Goal: Find specific page/section: Find specific page/section

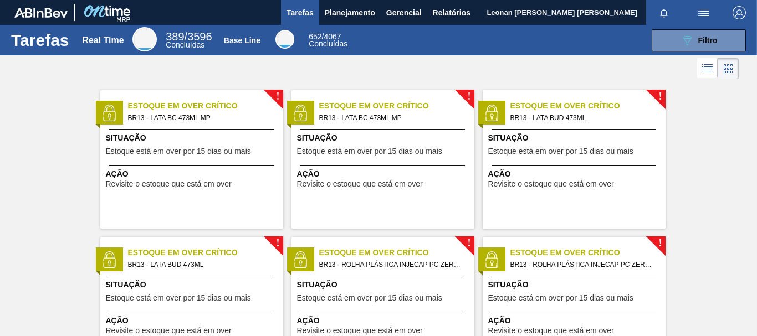
click at [356, 14] on span "Planejamento" at bounding box center [350, 12] width 50 height 13
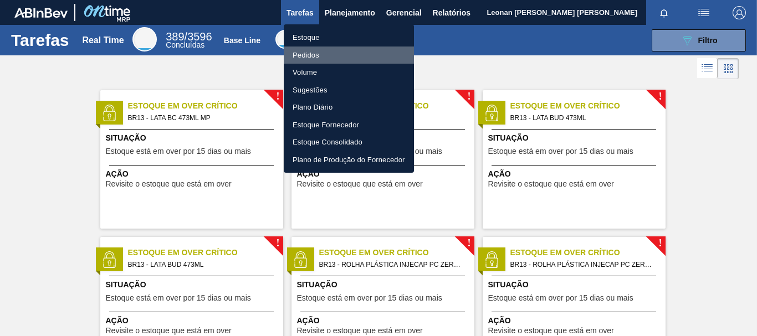
click at [314, 53] on li "Pedidos" at bounding box center [349, 56] width 130 height 18
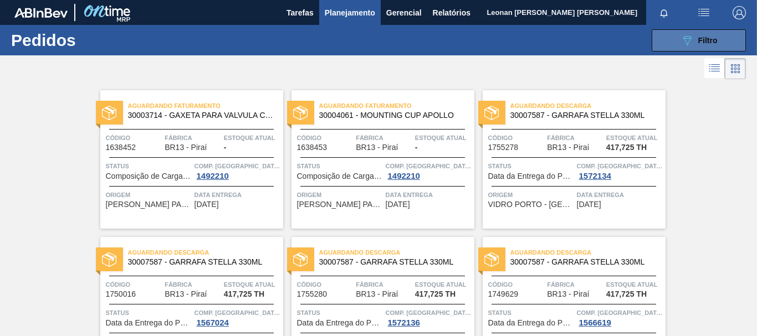
click at [685, 41] on icon "089F7B8B-B2A5-4AFE-B5C0-19BA573D28AC" at bounding box center [687, 40] width 13 height 13
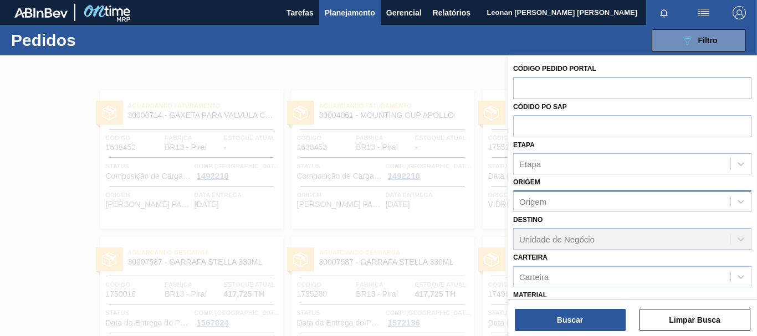
scroll to position [129, 0]
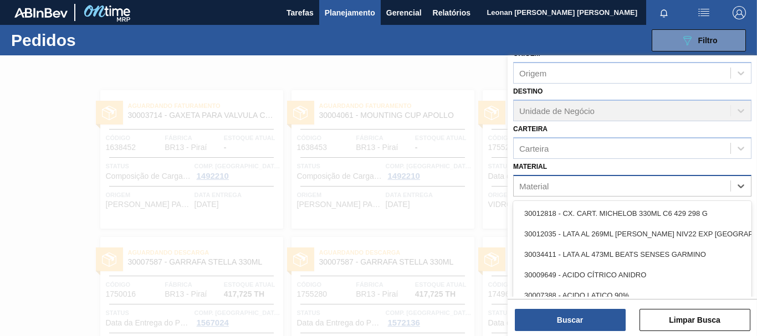
click at [606, 183] on div "Material" at bounding box center [622, 186] width 217 height 16
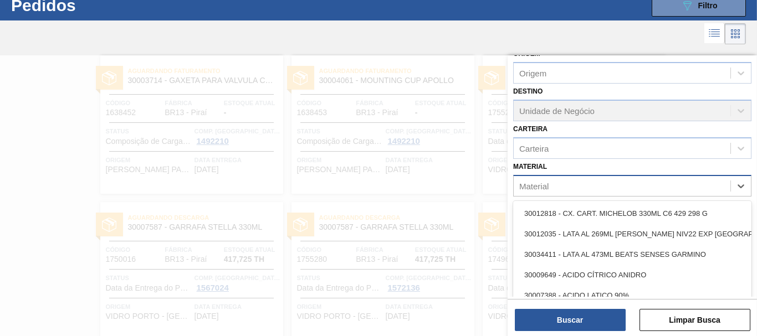
scroll to position [35, 0]
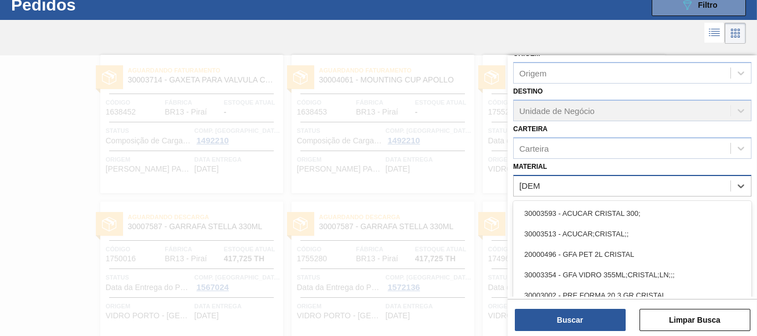
type input "cristal"
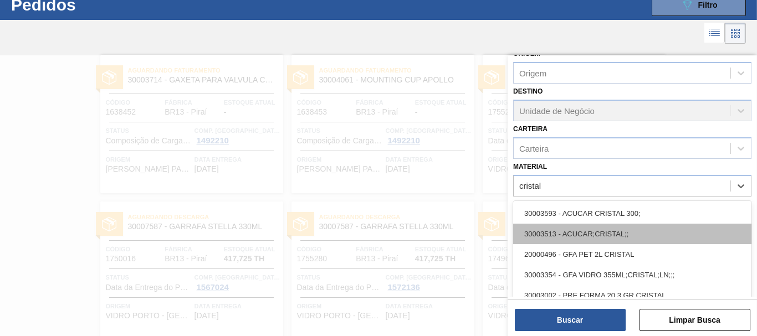
click at [617, 236] on div "30003513 - ACUCAR;CRISTAL;;" at bounding box center [632, 234] width 238 height 21
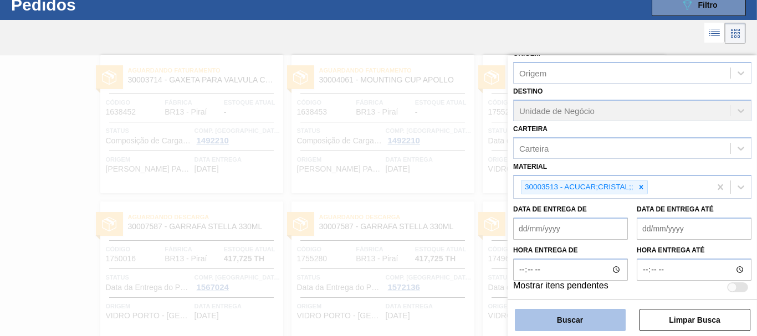
click at [596, 326] on button "Buscar" at bounding box center [570, 320] width 111 height 22
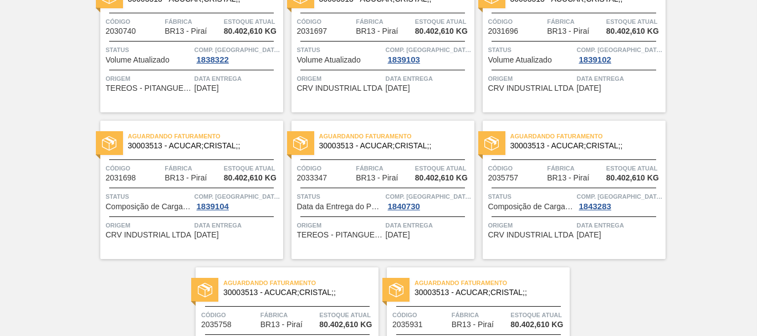
scroll to position [0, 0]
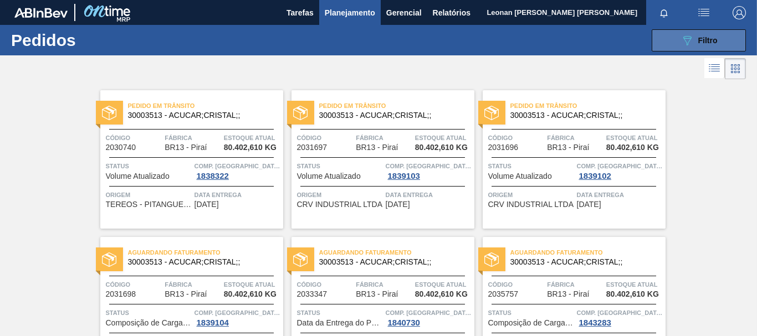
drag, startPoint x: 662, startPoint y: 37, endPoint x: 667, endPoint y: 49, distance: 13.9
click at [662, 37] on button "089F7B8B-B2A5-4AFE-B5C0-19BA573D28AC Filtro" at bounding box center [699, 40] width 94 height 22
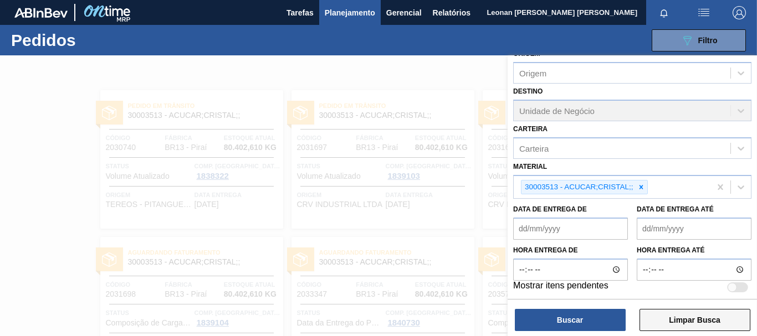
click at [705, 322] on button "Limpar Busca" at bounding box center [695, 320] width 111 height 22
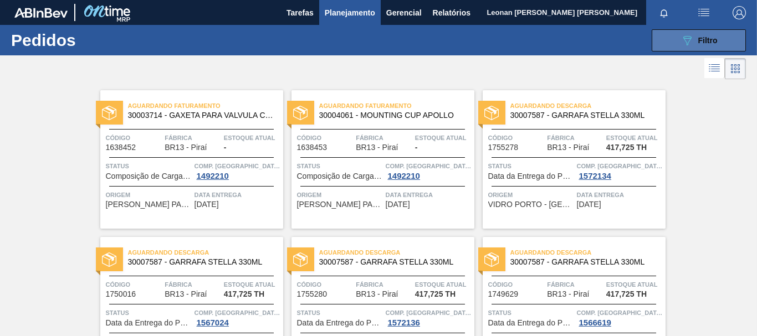
click at [690, 40] on icon "089F7B8B-B2A5-4AFE-B5C0-19BA573D28AC" at bounding box center [687, 40] width 13 height 13
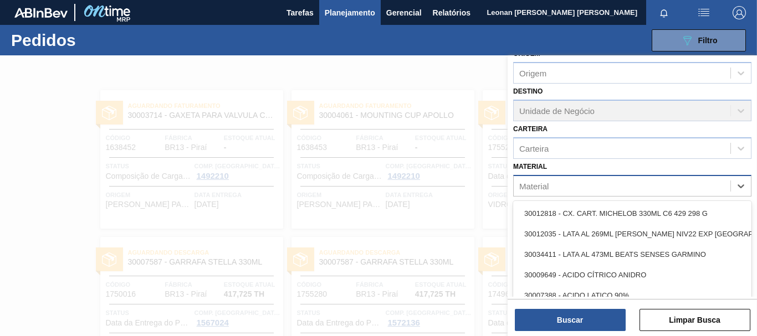
click at [592, 190] on div "Material" at bounding box center [622, 186] width 217 height 16
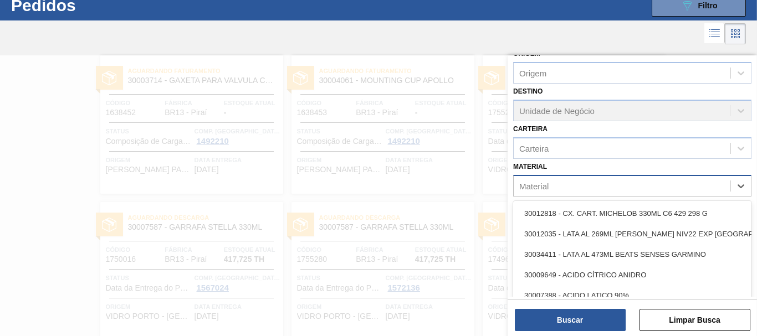
scroll to position [35, 0]
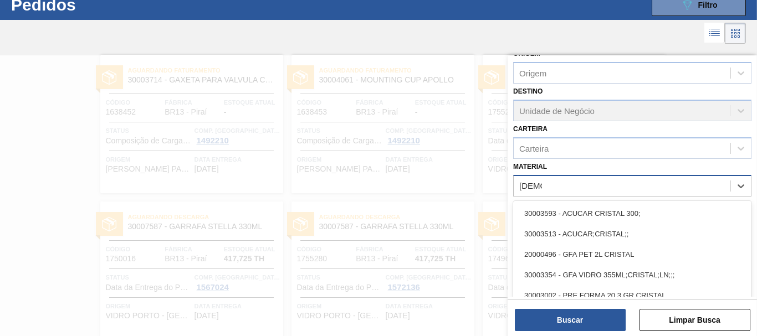
type input "Cristal"
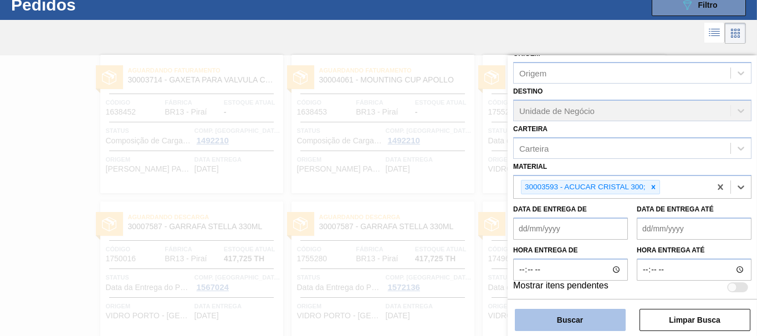
click at [618, 322] on button "Buscar" at bounding box center [570, 320] width 111 height 22
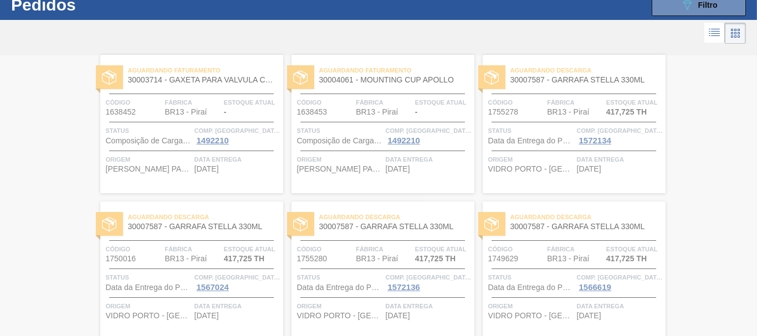
scroll to position [0, 0]
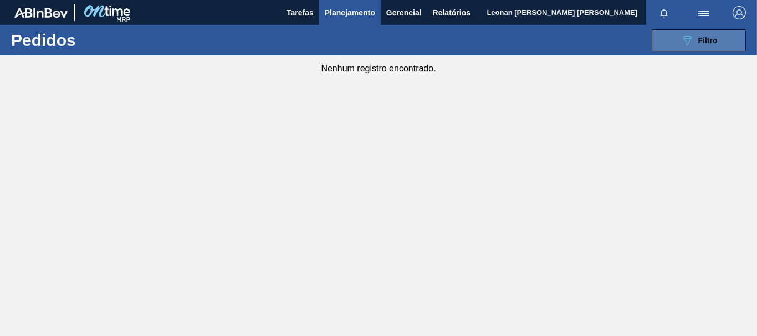
click at [689, 36] on icon at bounding box center [687, 40] width 8 height 9
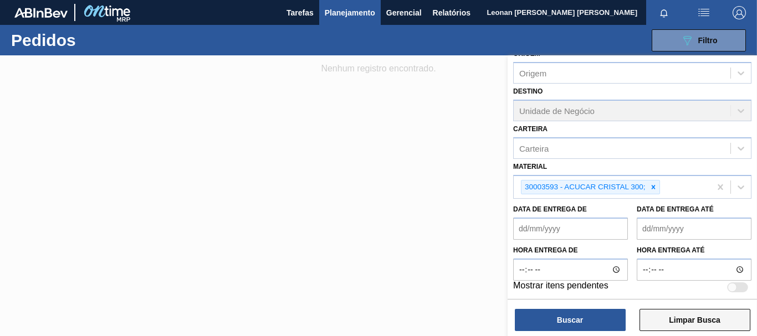
click at [729, 315] on button "Limpar Busca" at bounding box center [695, 320] width 111 height 22
